Goal: Task Accomplishment & Management: Use online tool/utility

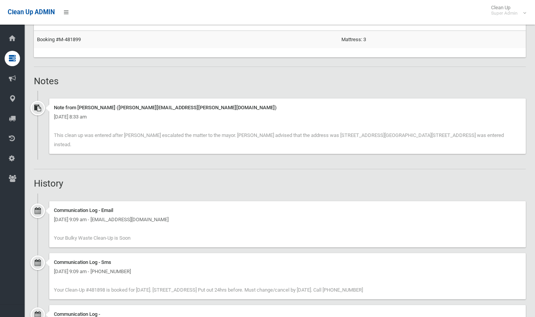
scroll to position [500, 0]
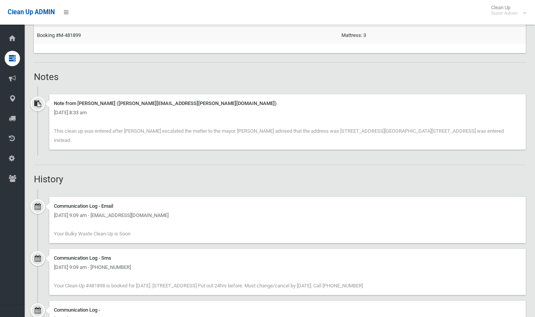
click at [225, 176] on div "Booking Details Actions View Booking Edit Booking Clone Booking Add Booking Ima…" at bounding box center [280, 42] width 492 height 931
click at [198, 174] on h2 "History" at bounding box center [280, 179] width 492 height 10
click at [307, 174] on h2 "History" at bounding box center [280, 179] width 492 height 10
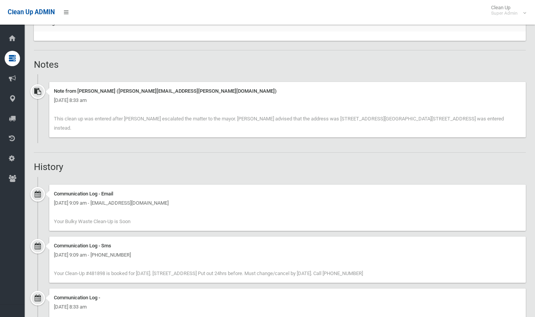
scroll to position [504, 0]
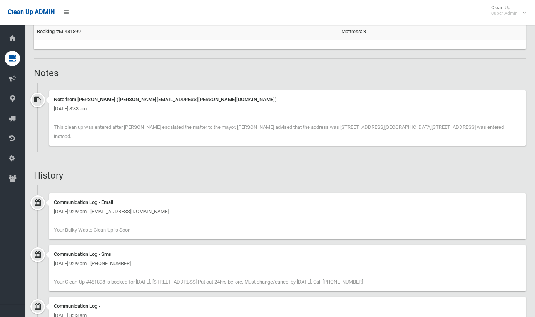
click at [285, 170] on h2 "History" at bounding box center [280, 175] width 492 height 10
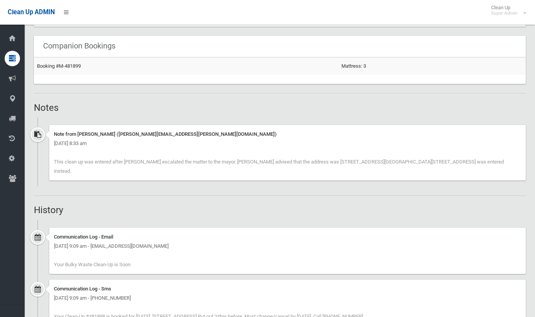
scroll to position [350, 0]
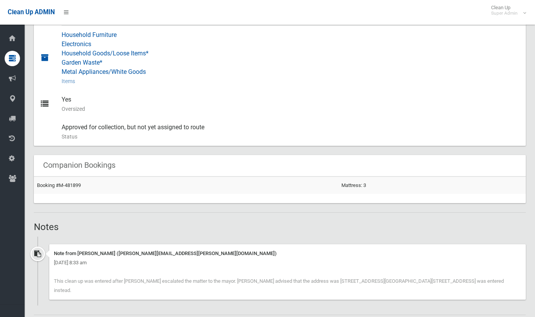
click at [318, 69] on div "Household Furniture Electronics Household Goods/Loose Items* Garden Waste* Meta…" at bounding box center [291, 58] width 458 height 65
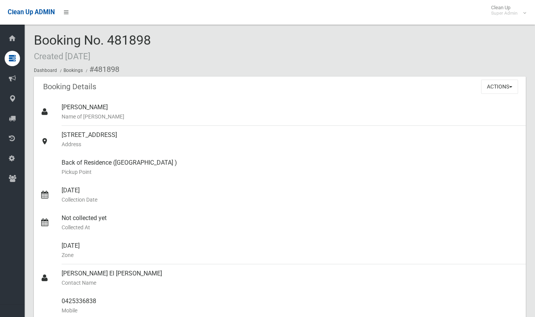
scroll to position [0, 0]
click at [48, 10] on span "Clean Up ADMIN" at bounding box center [31, 11] width 47 height 7
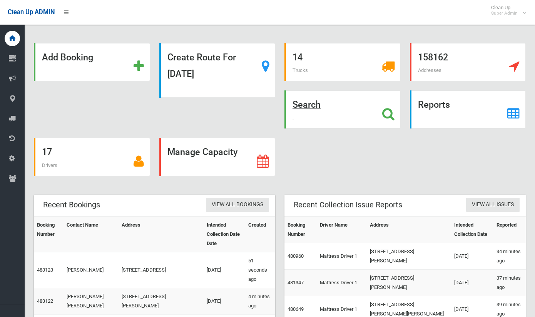
click at [391, 114] on icon at bounding box center [388, 113] width 12 height 13
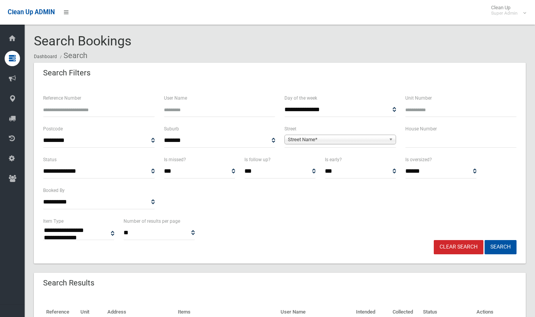
select select
click at [329, 137] on span "Street Name*" at bounding box center [337, 139] width 98 height 9
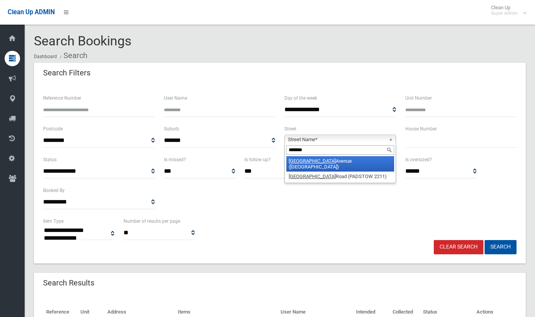
type input "*******"
click at [344, 162] on li "Windsor Avenue (CROYDON PARK 2133)" at bounding box center [340, 163] width 108 height 15
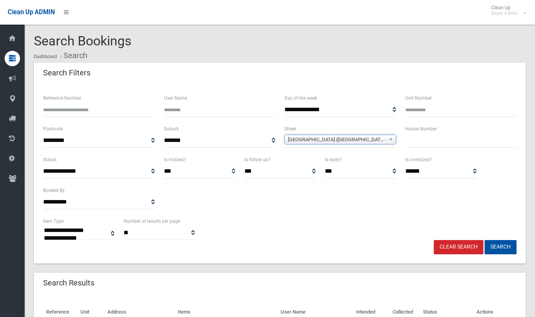
drag, startPoint x: 413, startPoint y: 140, endPoint x: 452, endPoint y: 140, distance: 38.9
click at [414, 140] on input "text" at bounding box center [461, 141] width 112 height 14
type input "*****"
click at [516, 194] on div "**********" at bounding box center [279, 186] width 482 height 62
click at [497, 245] on button "Search" at bounding box center [500, 247] width 32 height 14
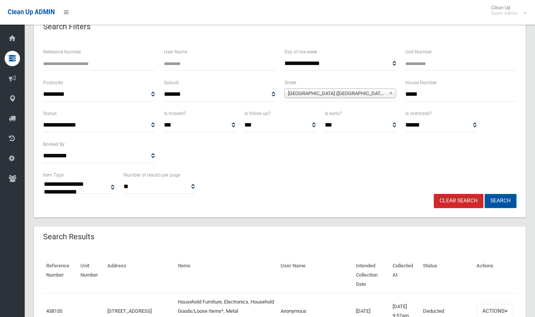
scroll to position [154, 0]
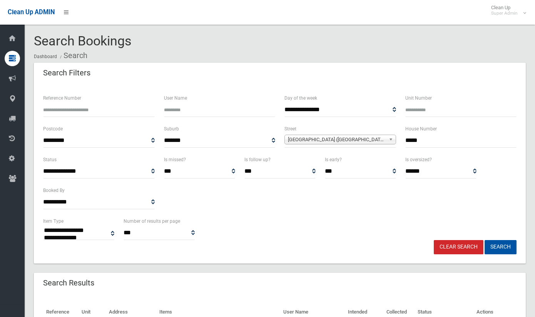
select select
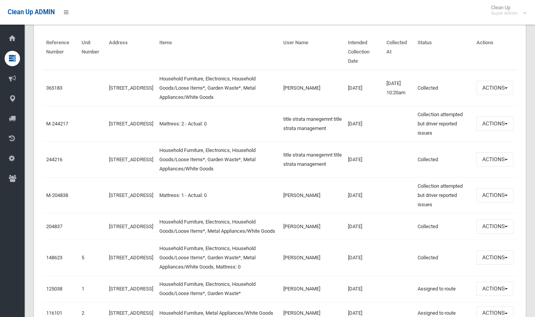
scroll to position [231, 0]
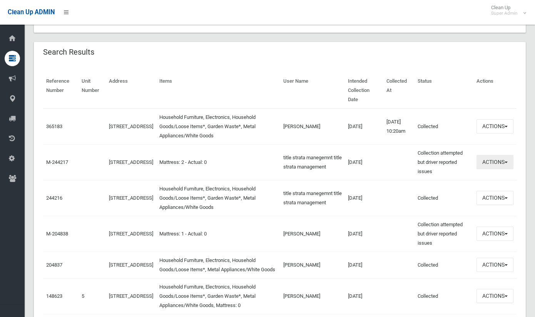
click at [494, 155] on button "Actions" at bounding box center [494, 162] width 37 height 14
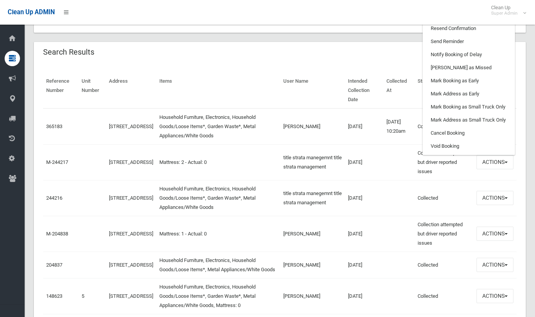
click at [367, 155] on td "[DATE]" at bounding box center [364, 162] width 38 height 36
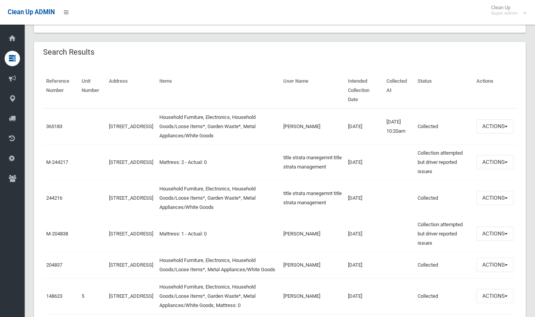
click at [75, 157] on td "M-244217" at bounding box center [60, 162] width 35 height 36
drag, startPoint x: 116, startPoint y: 155, endPoint x: 272, endPoint y: 150, distance: 155.9
click at [116, 159] on link "[STREET_ADDRESS]" at bounding box center [131, 162] width 44 height 6
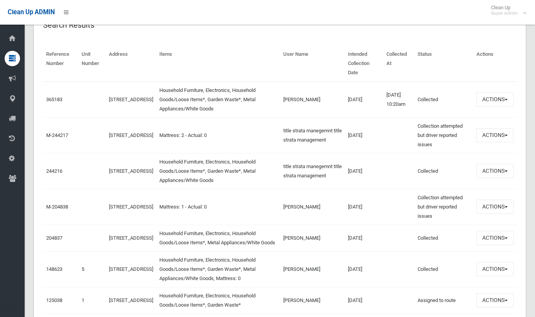
scroll to position [238, 0]
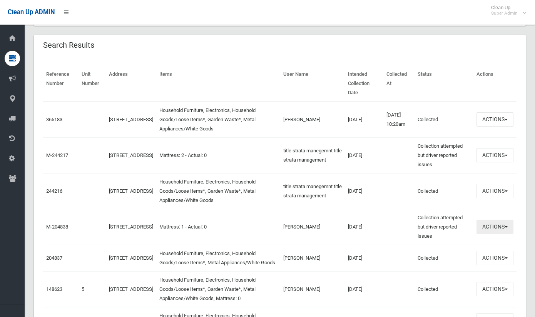
click at [509, 220] on button "Actions" at bounding box center [494, 227] width 37 height 14
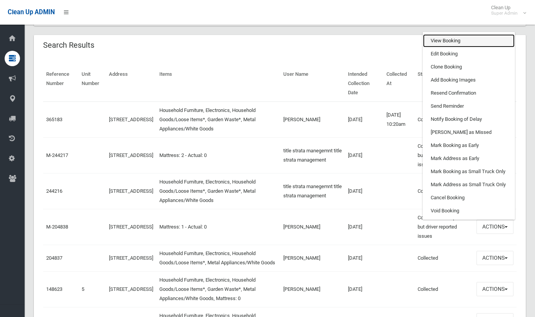
click at [445, 34] on link "View Booking" at bounding box center [469, 40] width 92 height 13
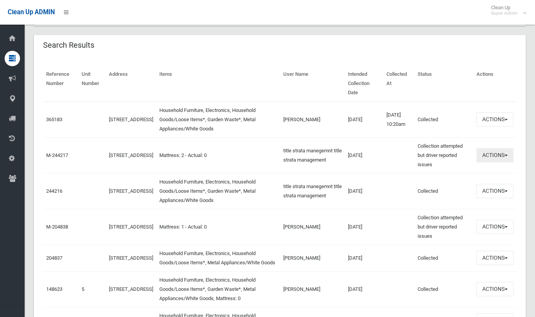
click at [504, 148] on button "Actions" at bounding box center [494, 155] width 37 height 14
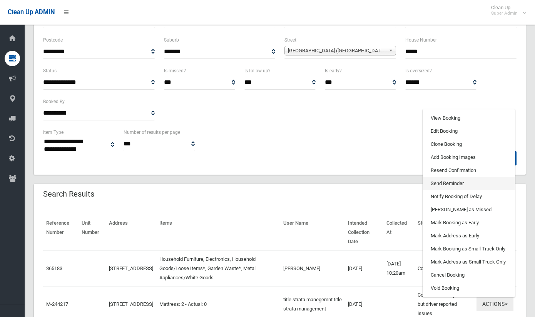
scroll to position [84, 0]
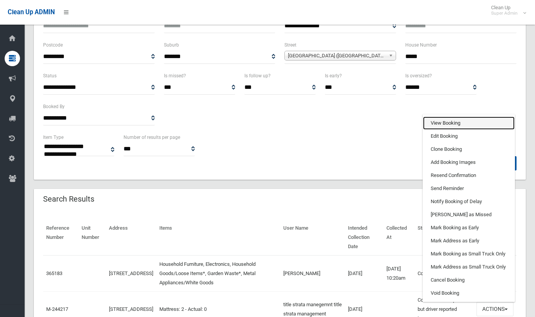
click at [447, 117] on link "View Booking" at bounding box center [469, 123] width 92 height 13
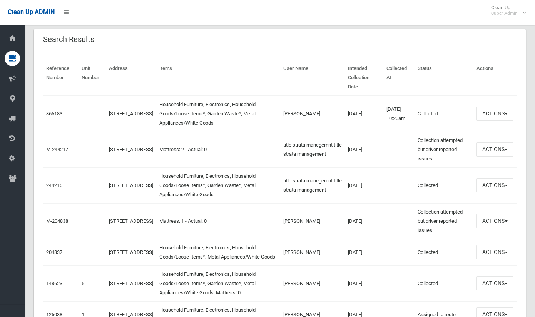
scroll to position [238, 0]
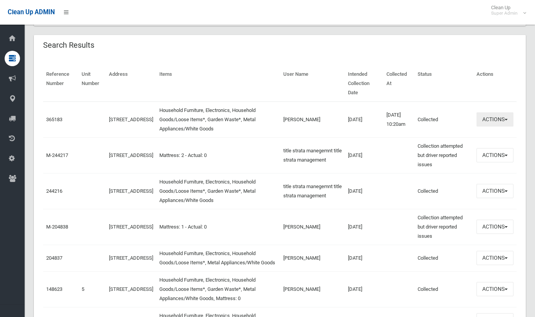
click at [504, 112] on button "Actions" at bounding box center [494, 119] width 37 height 14
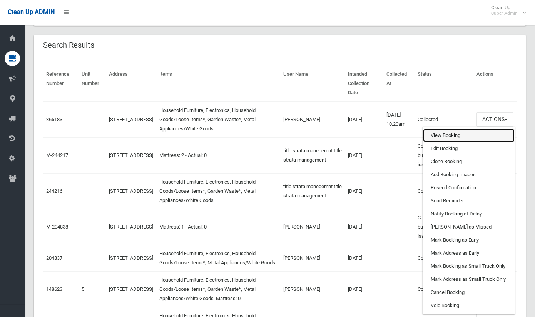
click at [473, 129] on link "View Booking" at bounding box center [469, 135] width 92 height 13
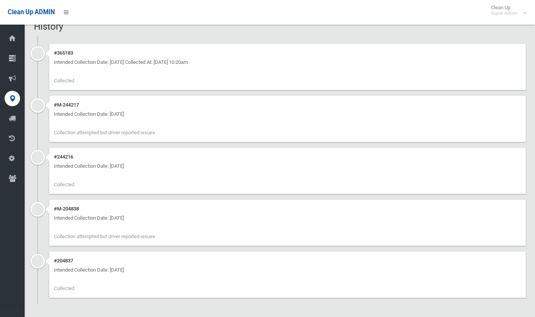
scroll to position [235, 0]
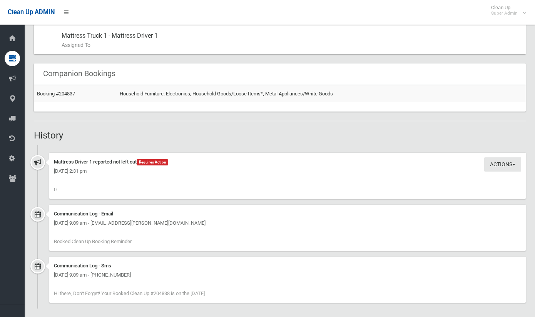
scroll to position [438, 0]
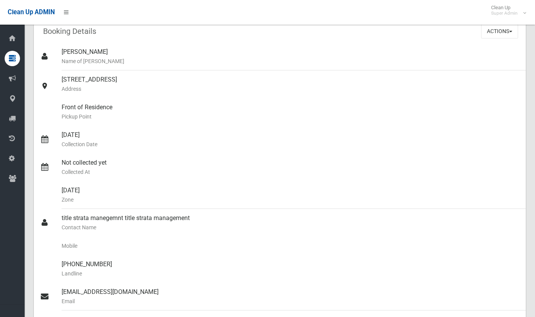
scroll to position [19, 0]
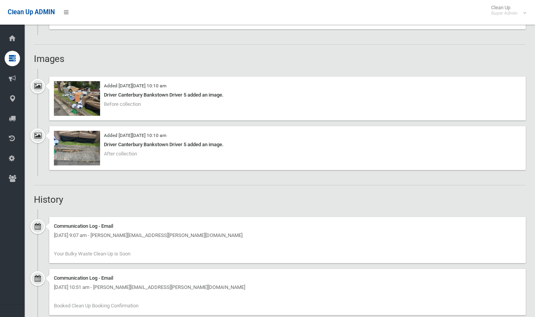
scroll to position [577, 0]
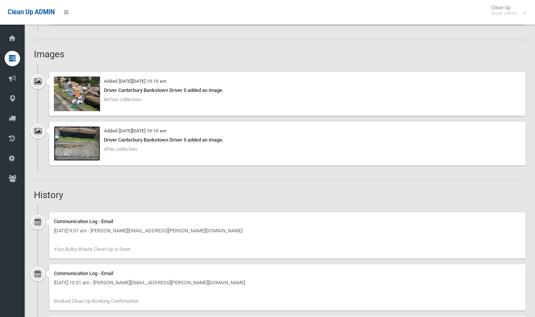
click at [63, 130] on img at bounding box center [77, 143] width 46 height 35
click at [78, 97] on img at bounding box center [77, 94] width 46 height 35
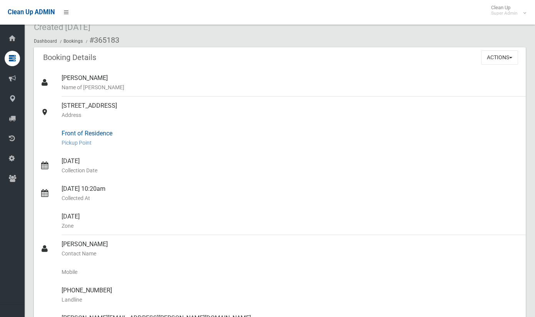
scroll to position [0, 0]
